Goal: Book appointment/travel/reservation

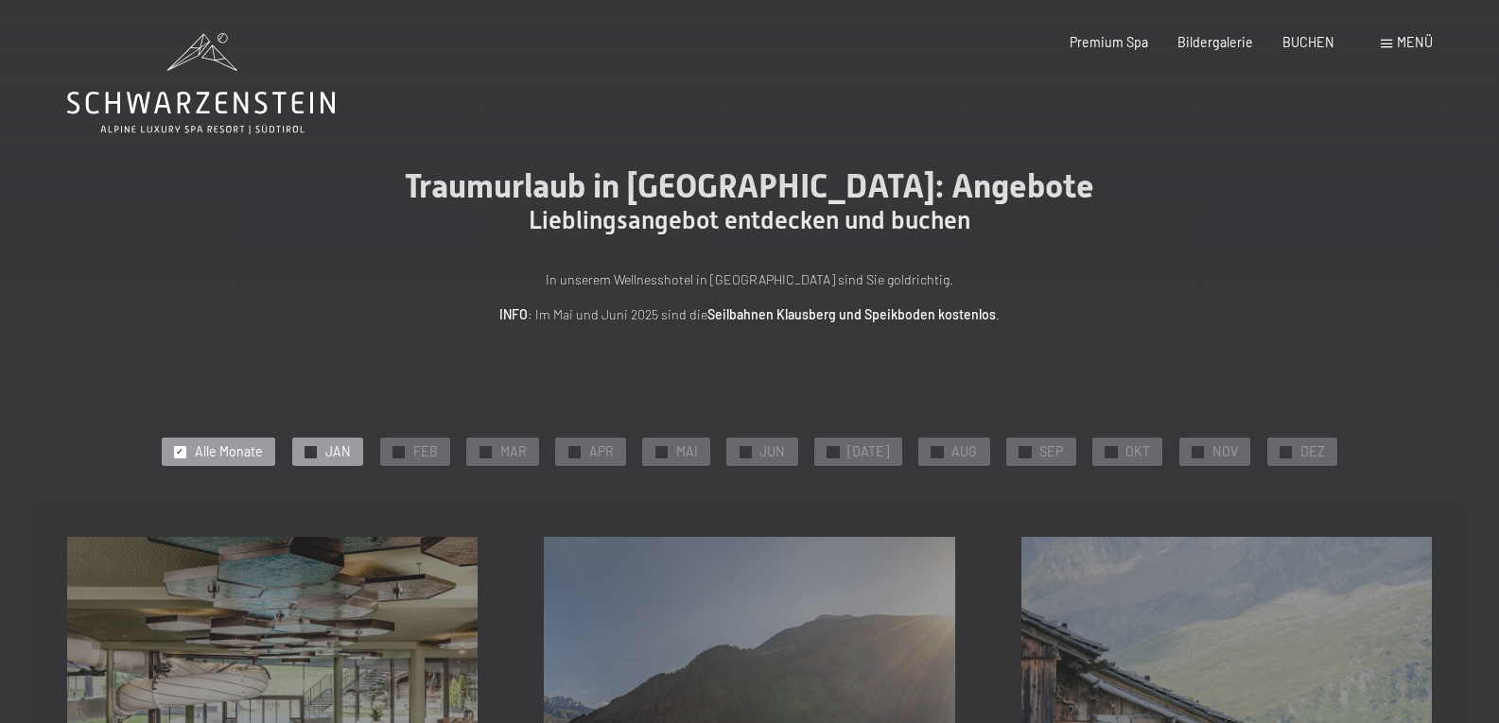
click at [350, 460] on span "JAN" at bounding box center [338, 452] width 26 height 19
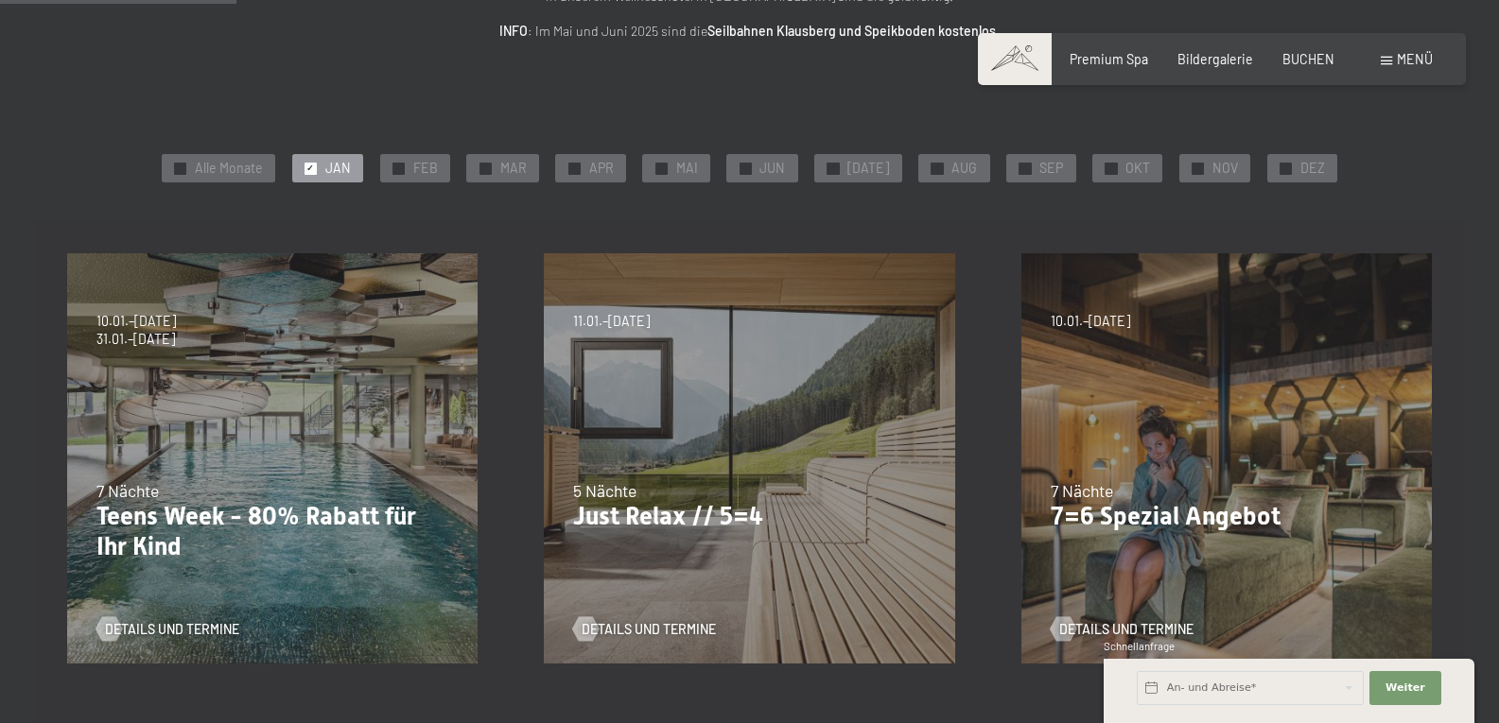
scroll to position [378, 0]
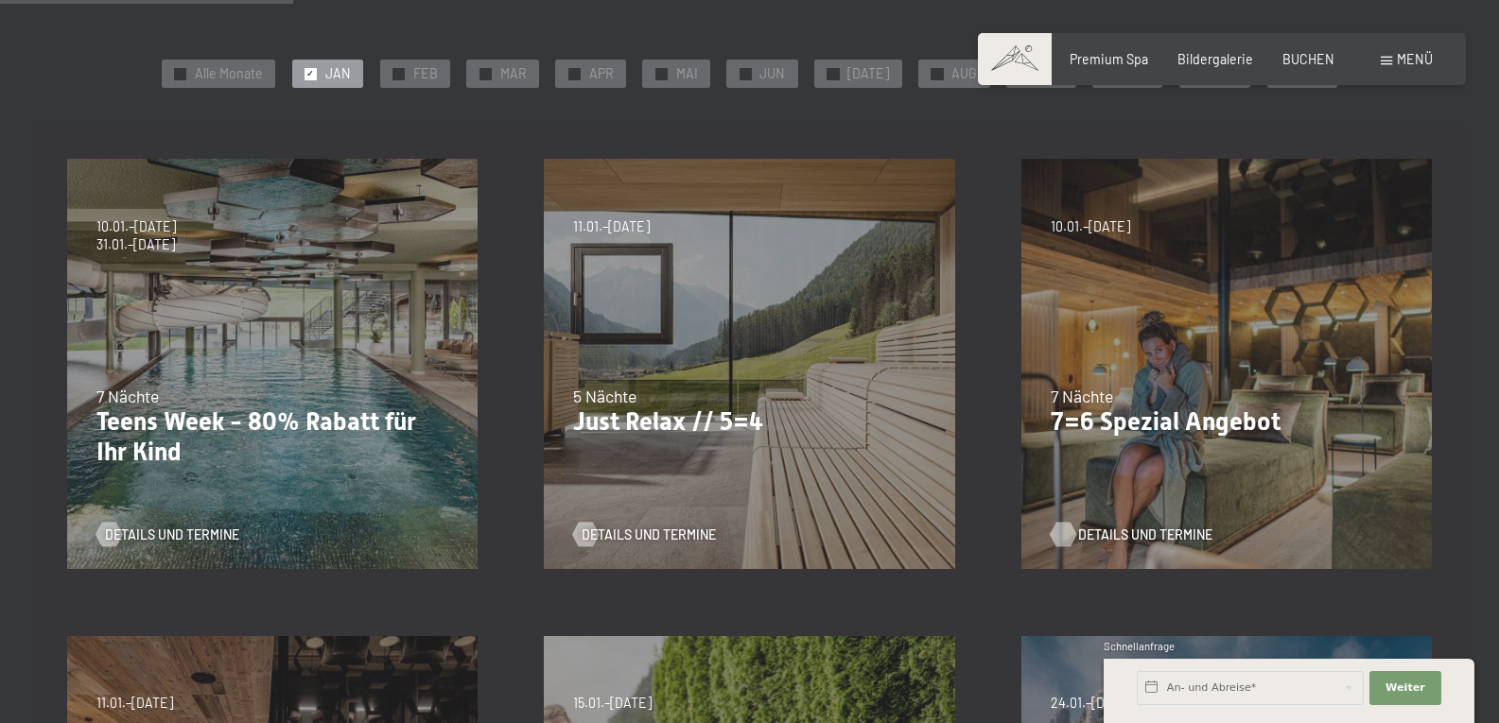
click at [1126, 534] on span "Details und Termine" at bounding box center [1145, 535] width 134 height 19
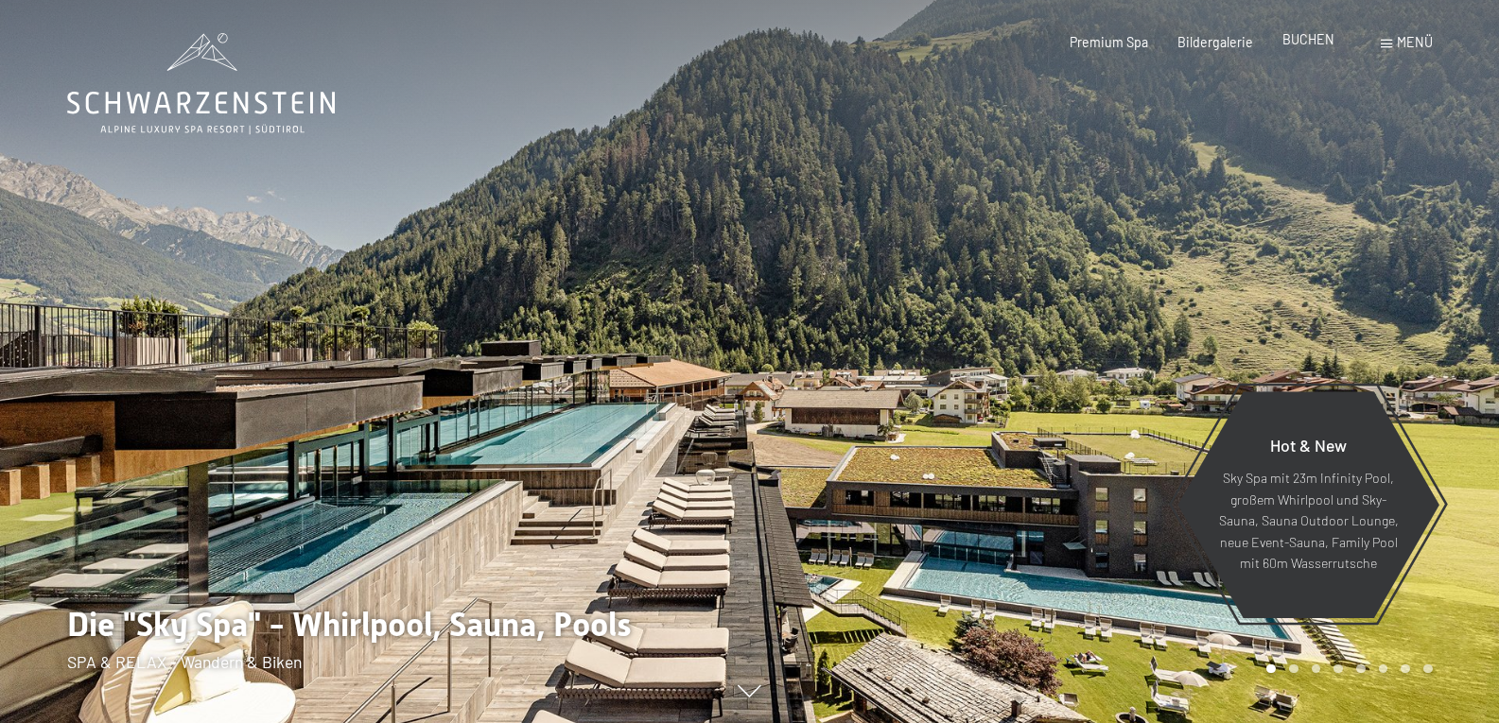
click at [1304, 44] on span "BUCHEN" at bounding box center [1308, 39] width 52 height 16
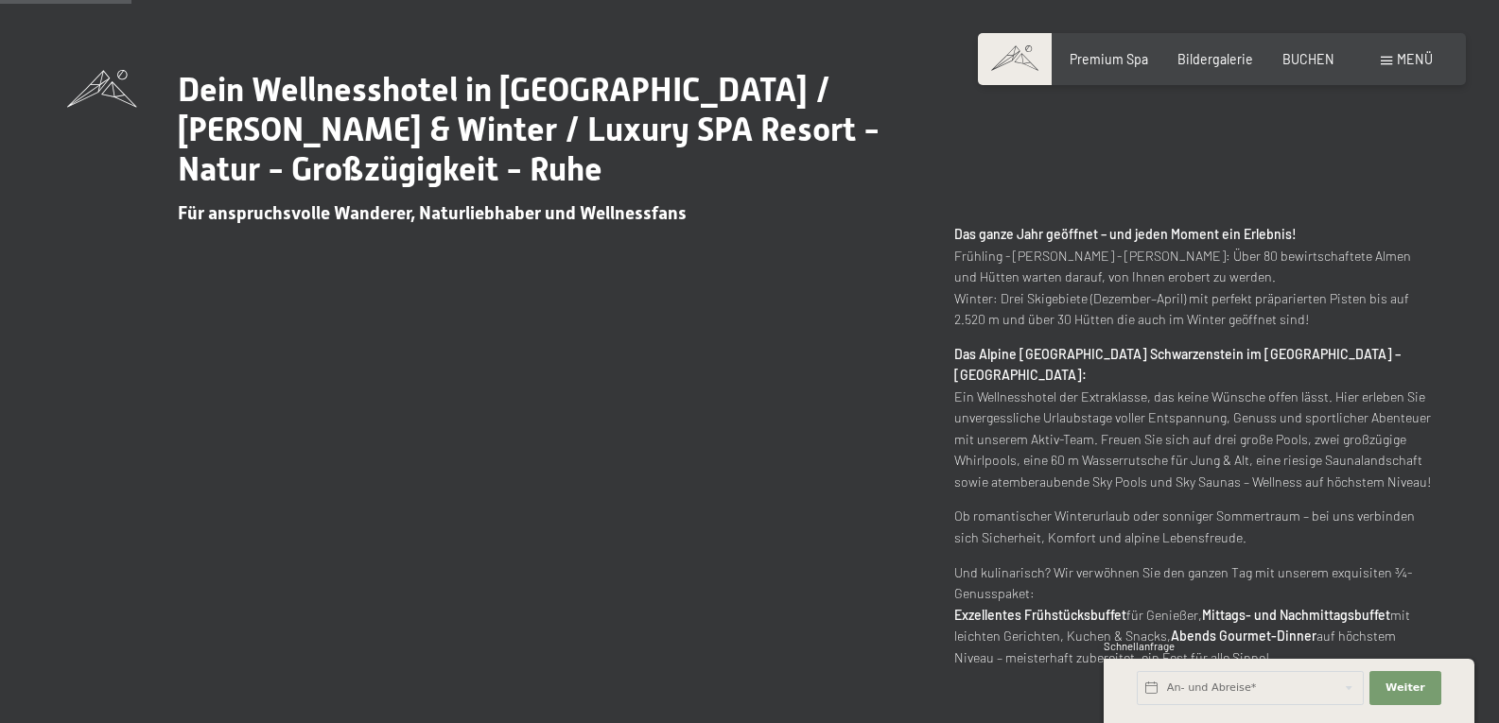
scroll to position [681, 0]
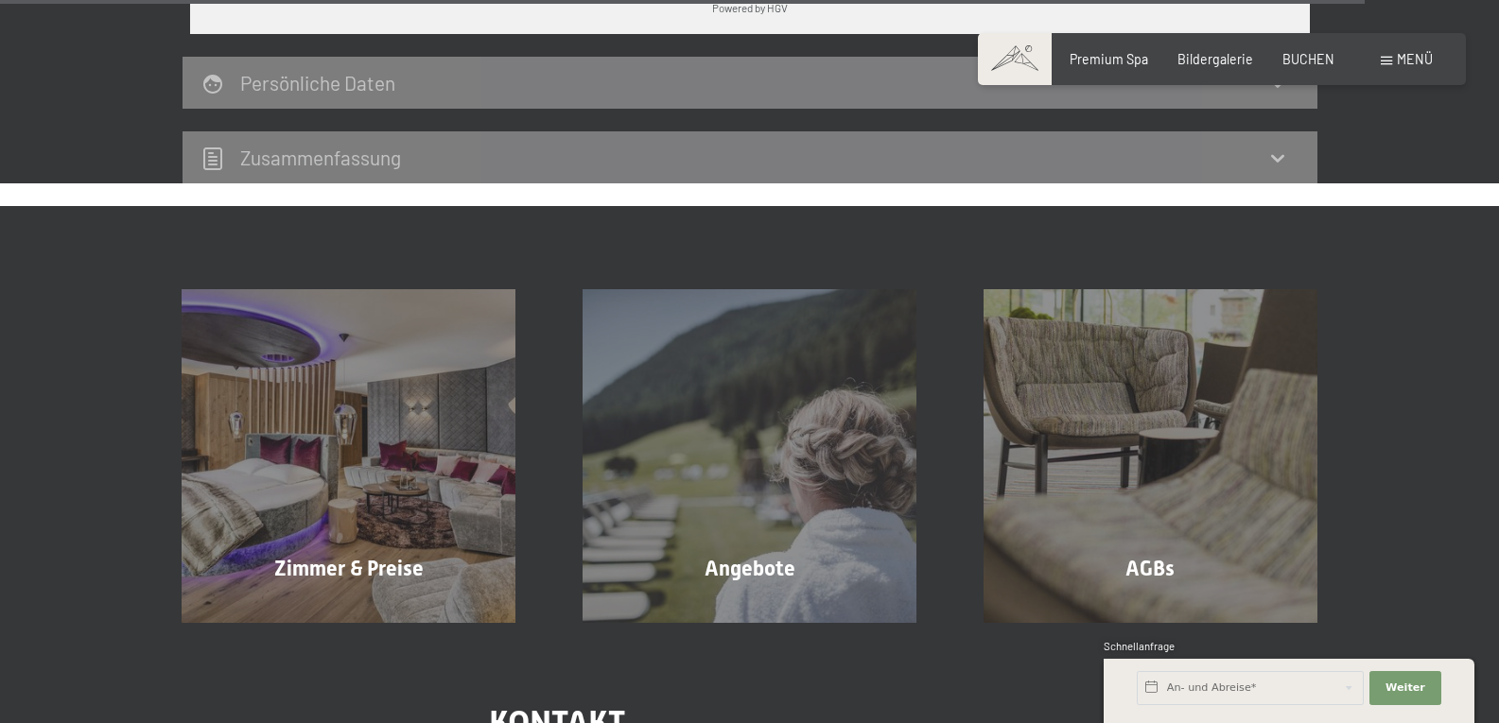
scroll to position [5757, 0]
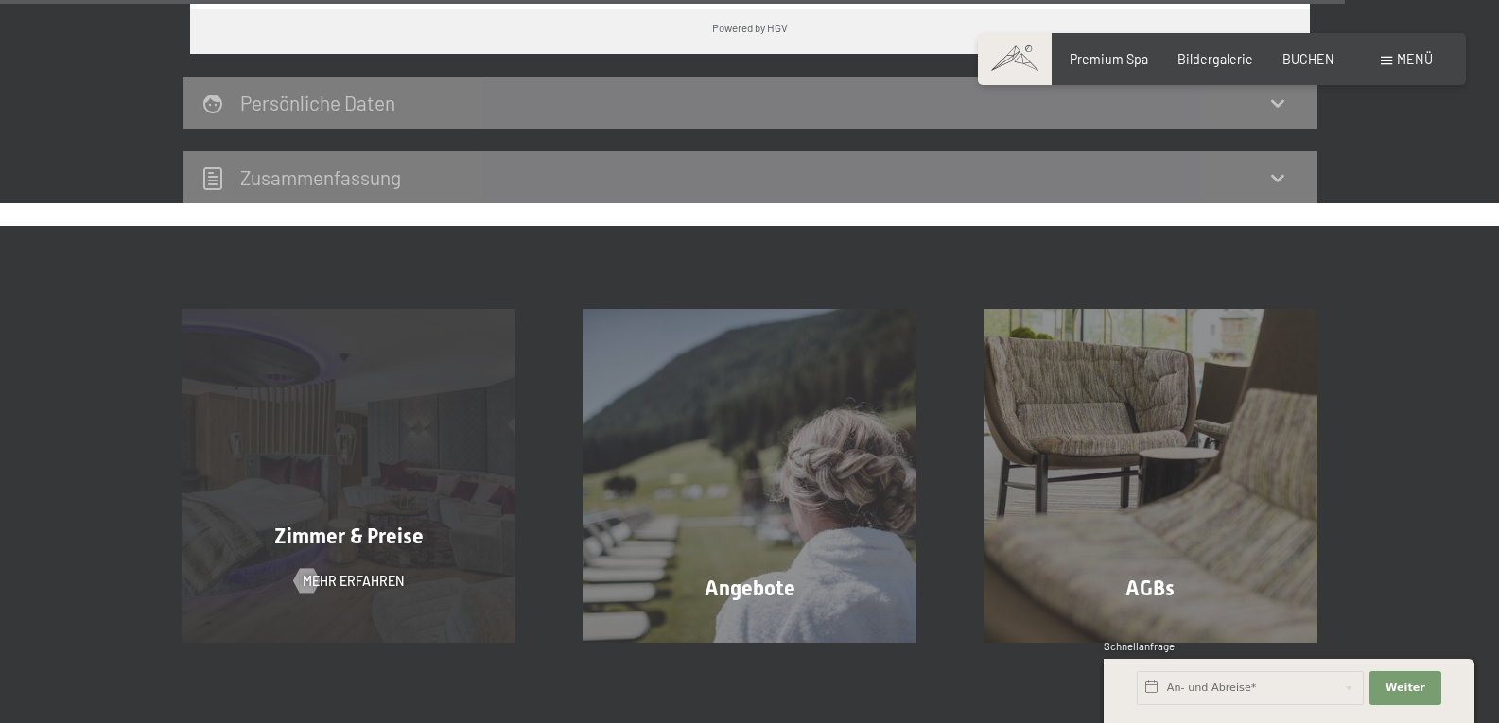
click at [373, 525] on span "Zimmer & Preise" at bounding box center [348, 537] width 149 height 24
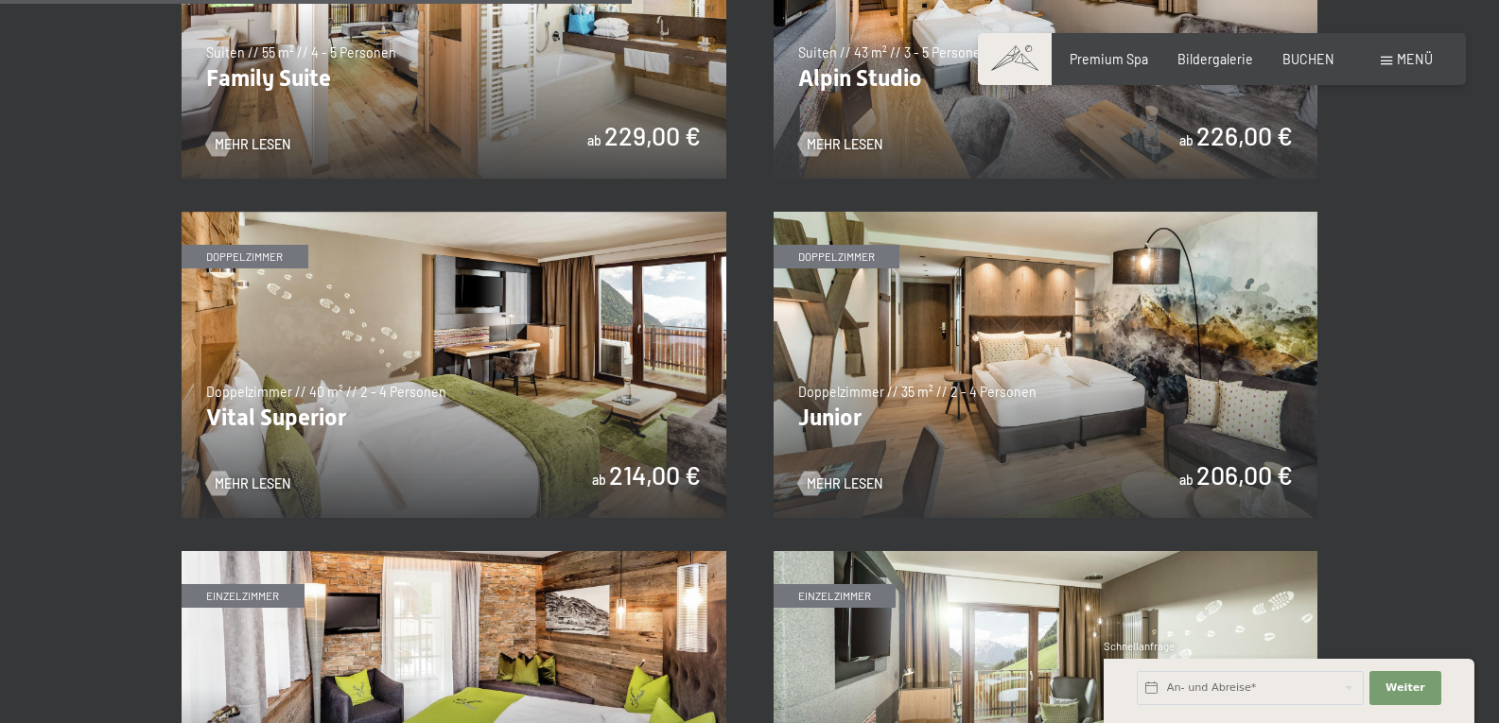
scroll to position [2269, 0]
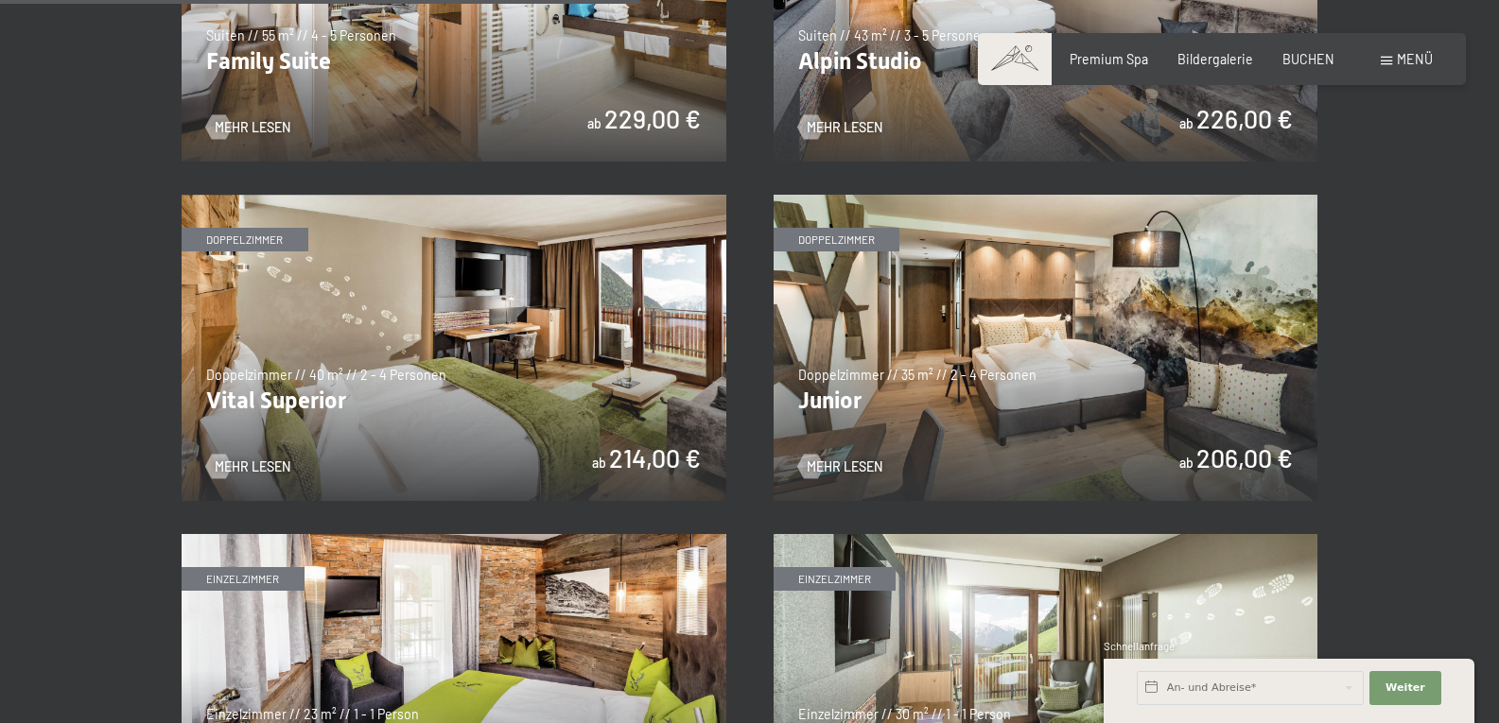
click at [555, 365] on img at bounding box center [454, 348] width 545 height 306
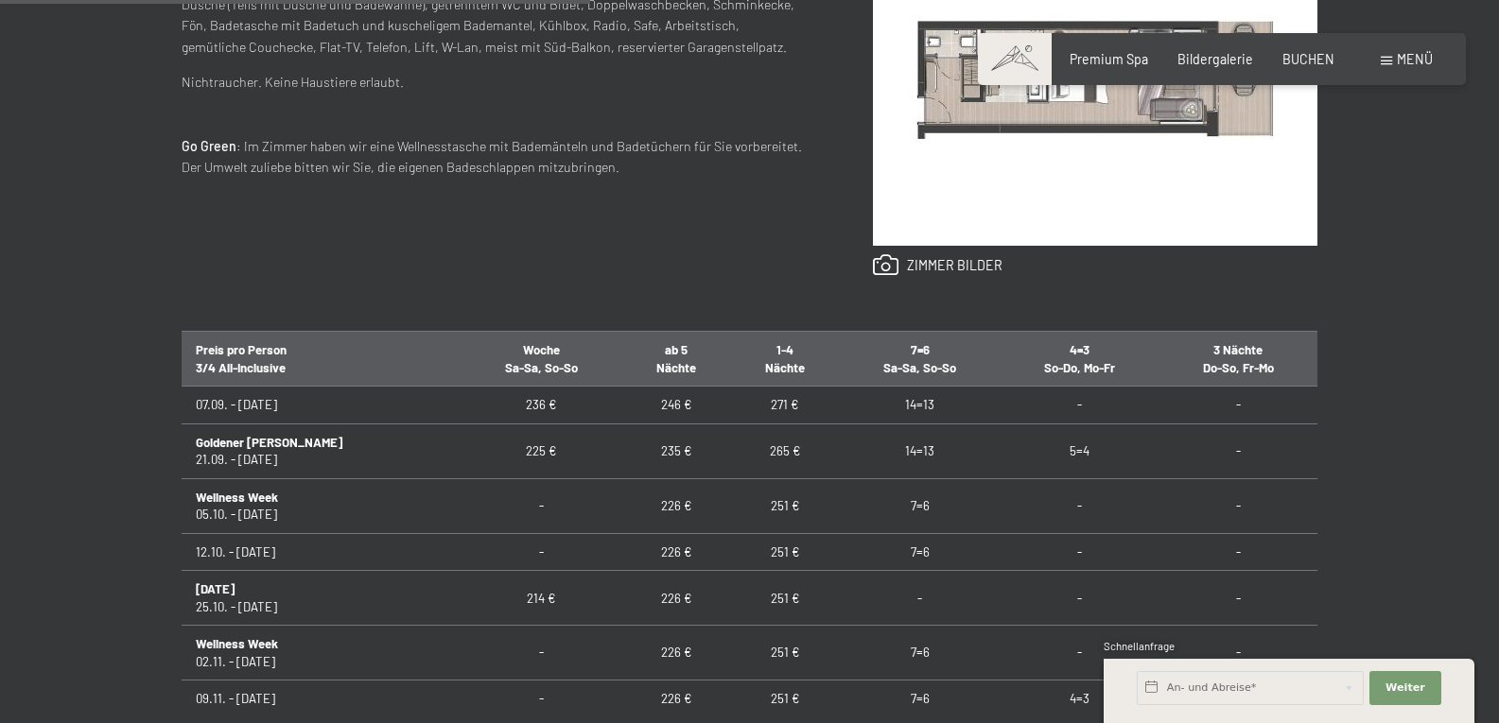
scroll to position [946, 0]
